Goal: Task Accomplishment & Management: Use online tool/utility

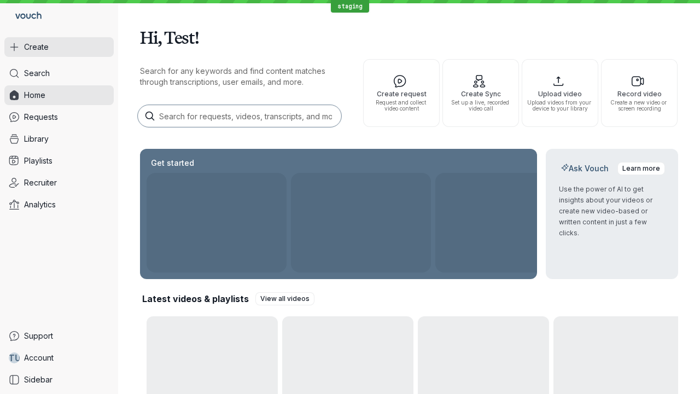
click at [59, 47] on button "Create" at bounding box center [58, 47] width 109 height 20
